Goal: Information Seeking & Learning: Learn about a topic

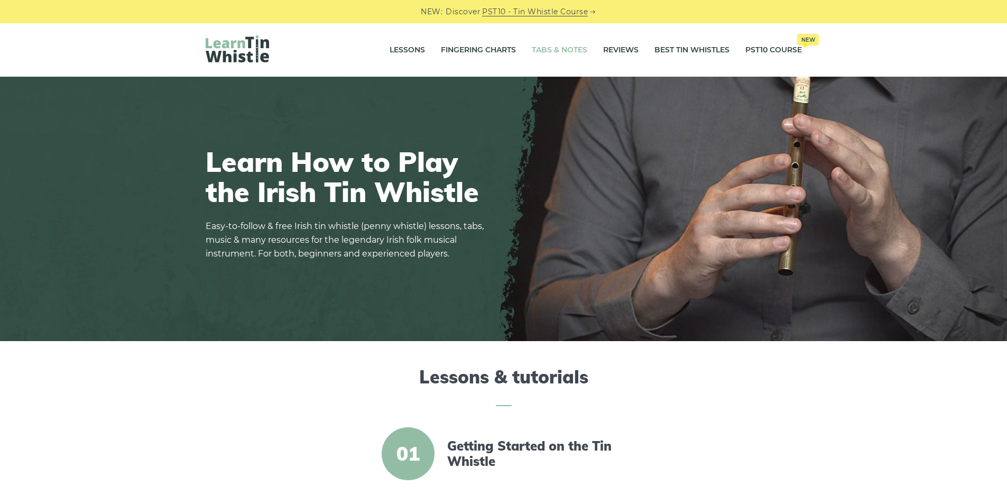
click at [566, 50] on link "Tabs & Notes" at bounding box center [560, 50] width 56 height 26
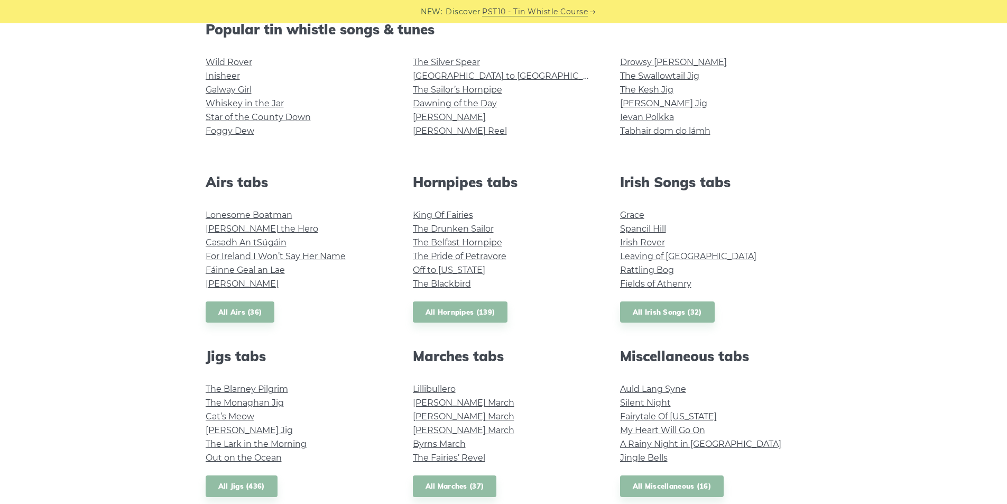
scroll to position [353, 0]
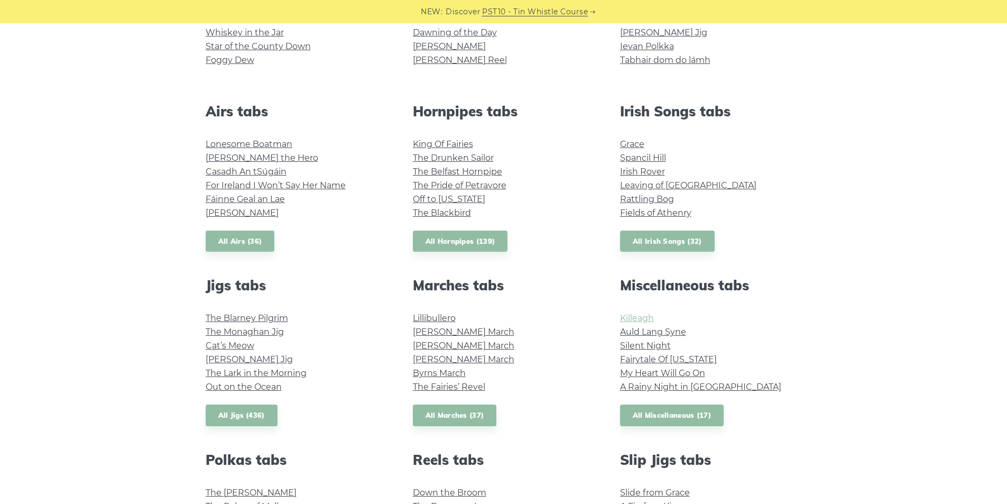
click at [638, 316] on link "Killeagh" at bounding box center [637, 318] width 34 height 10
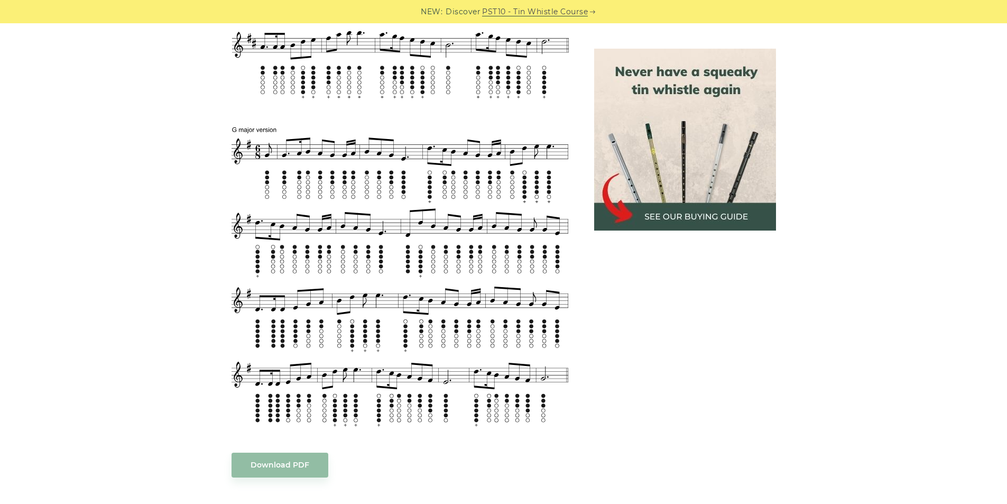
scroll to position [776, 0]
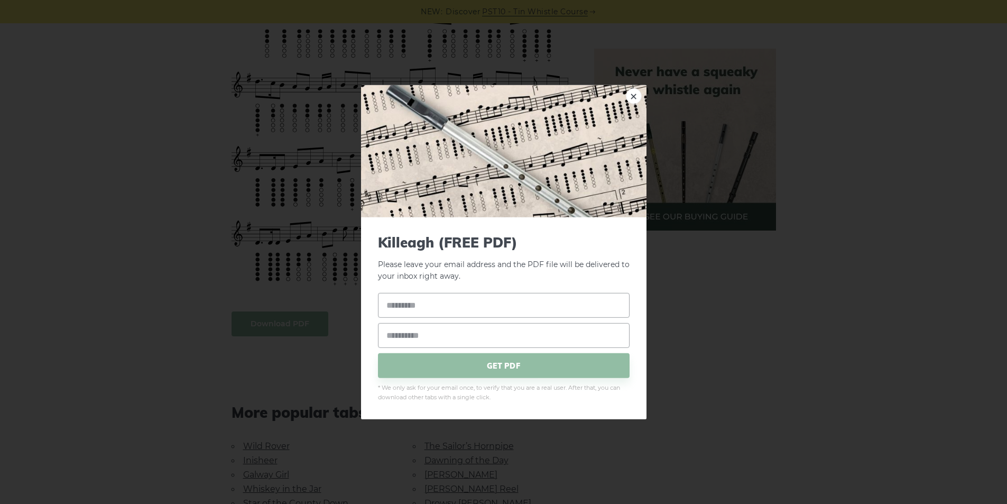
click at [271, 330] on body "NEW: Discover PST10 - Tin Whistle Course Lessons Fingering Charts Tabs & Notes …" at bounding box center [503, 263] width 1007 height 2078
click at [638, 96] on link "×" at bounding box center [634, 96] width 16 height 16
click at [291, 322] on body "NEW: Discover PST10 - Tin Whistle Course Lessons Fingering Charts Tabs & Notes …" at bounding box center [503, 263] width 1007 height 2078
click at [633, 98] on link "×" at bounding box center [634, 96] width 16 height 16
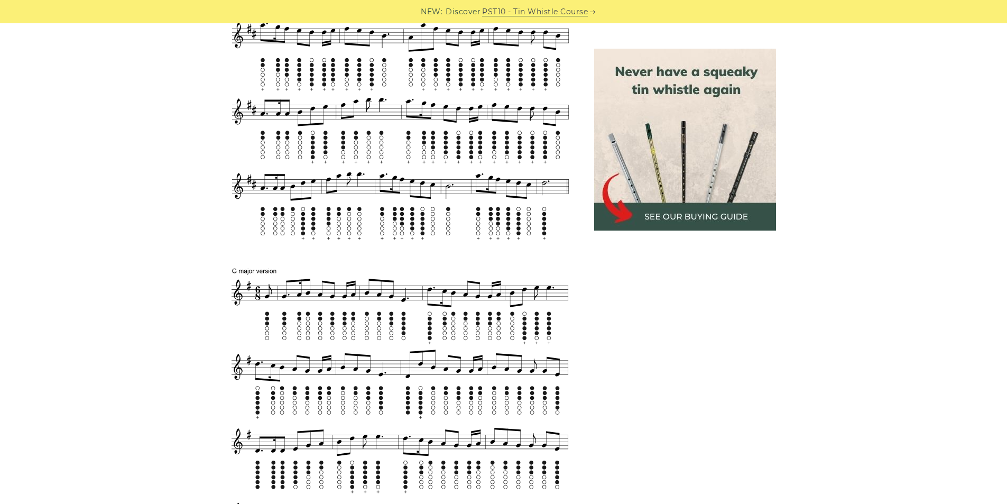
scroll to position [705, 0]
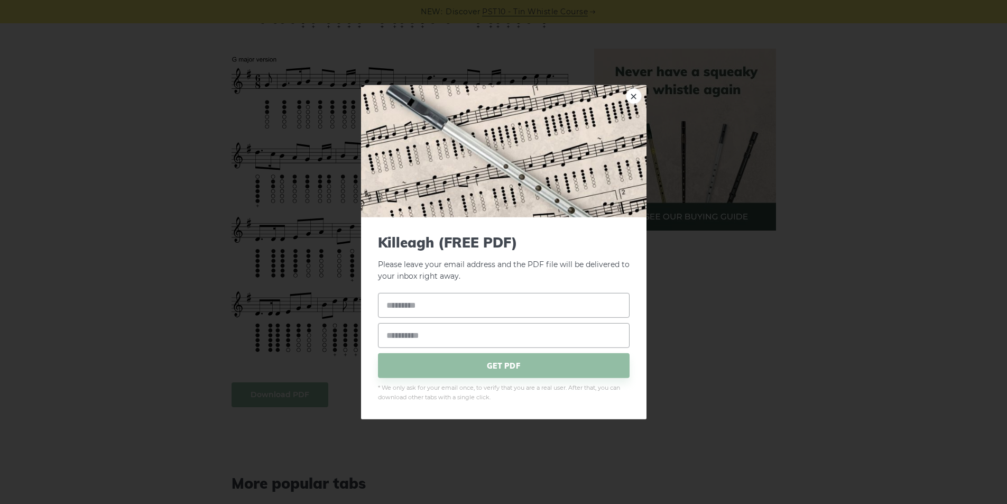
click at [285, 397] on body "NEW: Discover PST10 - Tin Whistle Course Lessons Fingering Charts Tabs & Notes …" at bounding box center [503, 334] width 1007 height 2078
click at [639, 100] on link "×" at bounding box center [634, 96] width 16 height 16
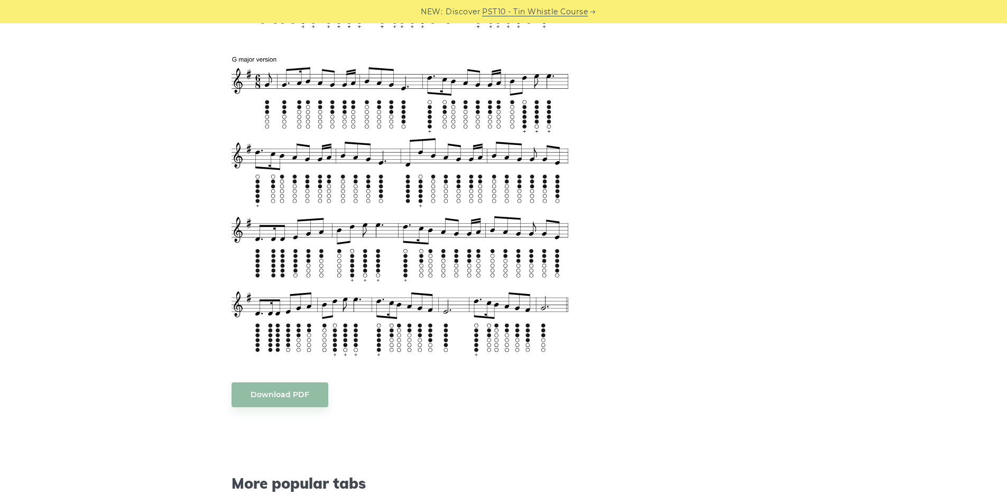
click at [272, 390] on body "NEW: Discover PST10 - Tin Whistle Course Lessons Fingering Charts Tabs & Notes …" at bounding box center [503, 334] width 1007 height 2078
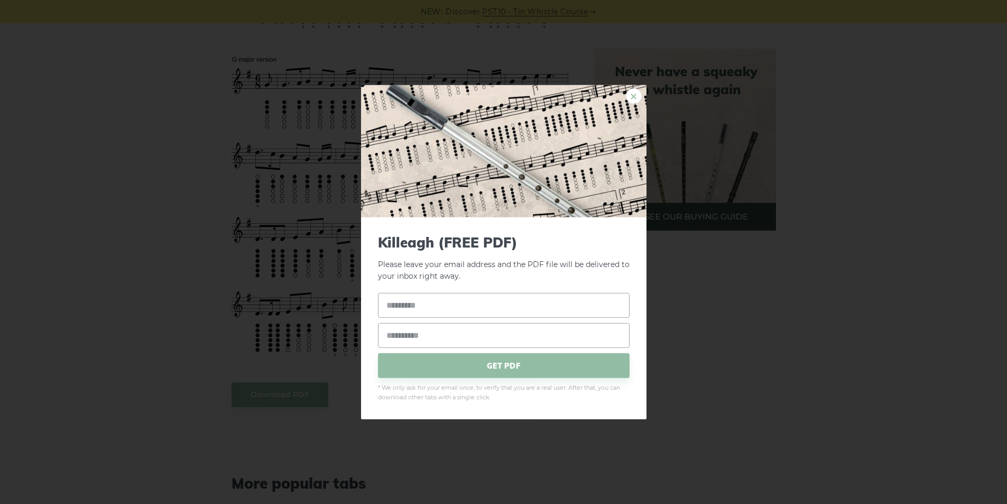
click at [631, 102] on link "×" at bounding box center [634, 96] width 16 height 16
drag, startPoint x: 299, startPoint y: 390, endPoint x: 206, endPoint y: 365, distance: 97.0
click at [206, 365] on div "× Killeagh (FREE PDF) Please leave your email address and the PDF file will be …" at bounding box center [503, 252] width 1007 height 504
click at [631, 100] on link "×" at bounding box center [634, 96] width 16 height 16
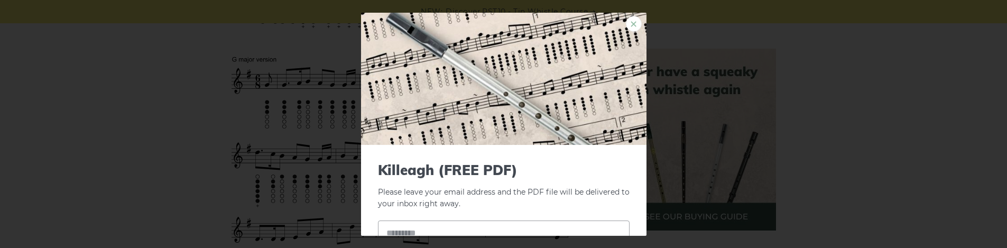
click at [629, 24] on link "×" at bounding box center [634, 23] width 16 height 16
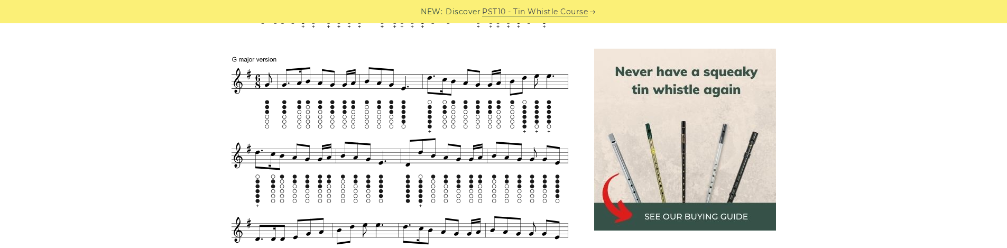
scroll to position [916, 0]
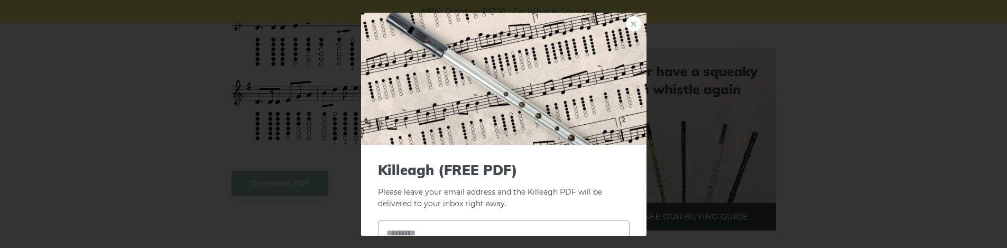
click at [626, 21] on link "×" at bounding box center [634, 23] width 16 height 16
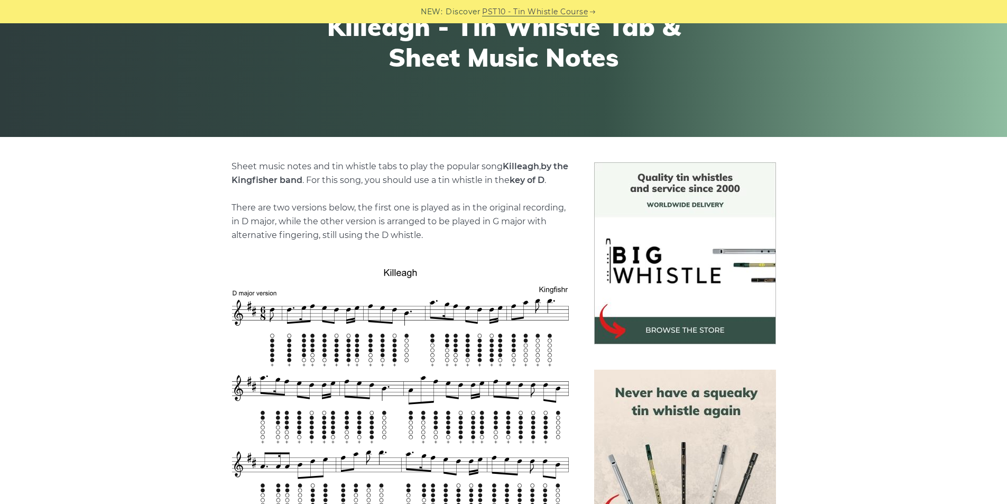
scroll to position [0, 0]
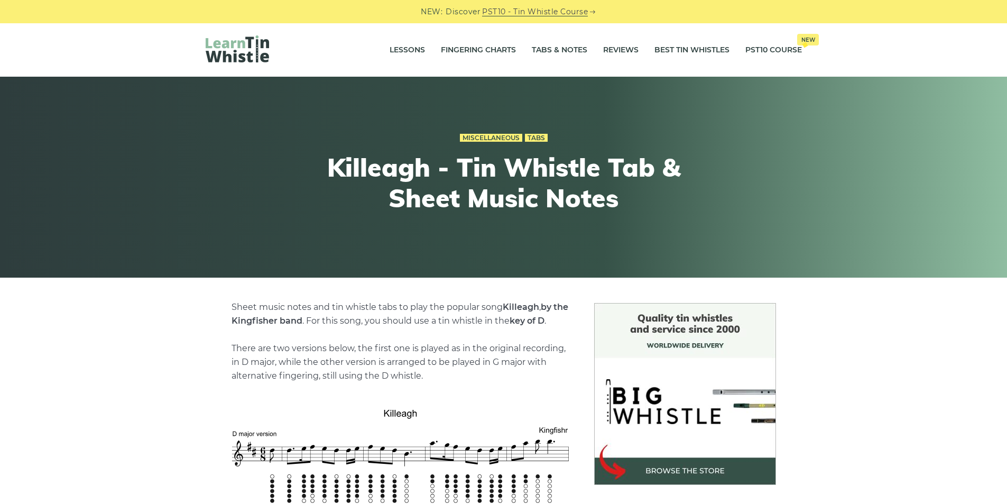
click at [139, 62] on div "Lessons Fingering Charts Tabs & Notes Reviews Best Tin Whistles PST10 Course Ne…" at bounding box center [503, 49] width 1007 height 53
